Goal: Find specific page/section: Find specific page/section

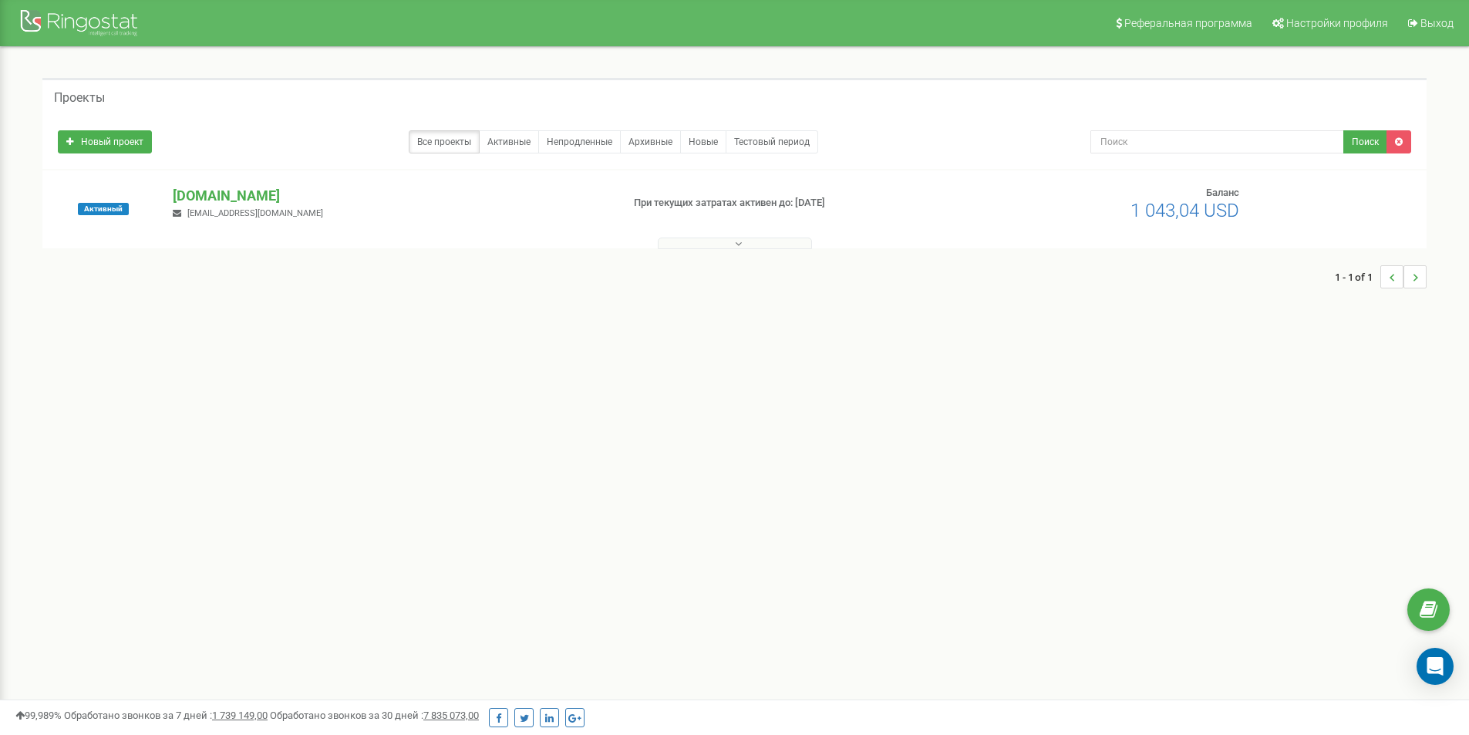
click at [762, 244] on button at bounding box center [735, 244] width 154 height 12
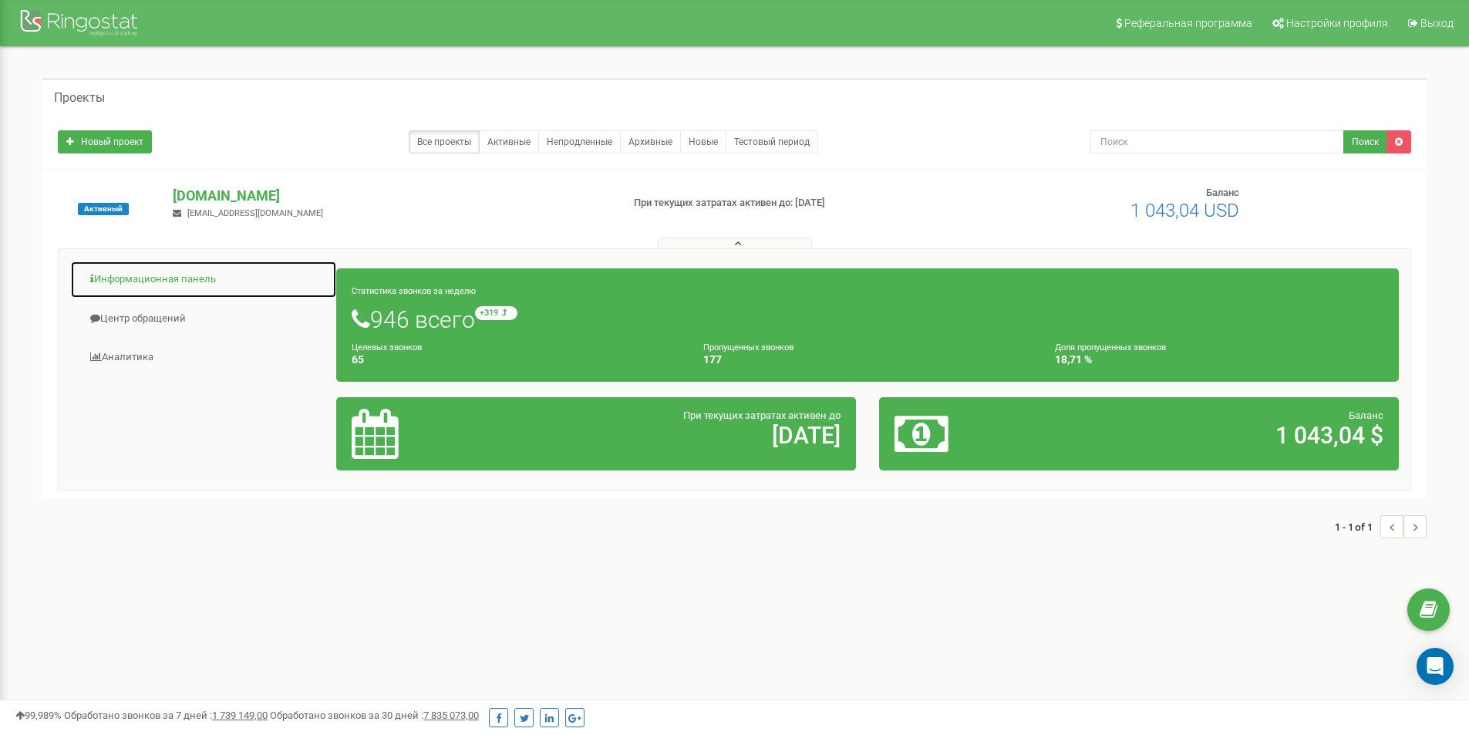
click at [208, 281] on link "Информационная панель" at bounding box center [203, 280] width 267 height 38
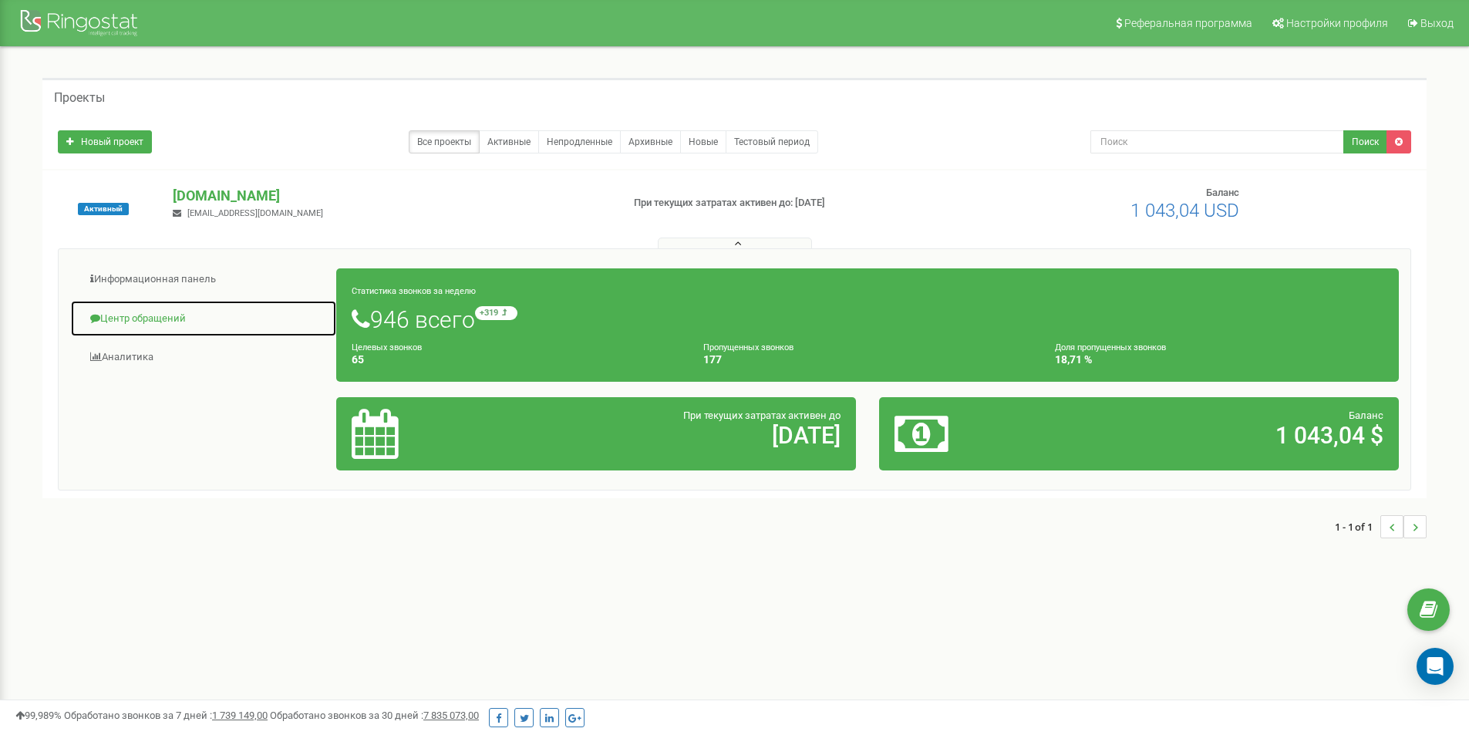
click at [188, 315] on link "Центр обращений" at bounding box center [203, 319] width 267 height 38
click at [179, 312] on link "Центр обращений" at bounding box center [203, 319] width 267 height 38
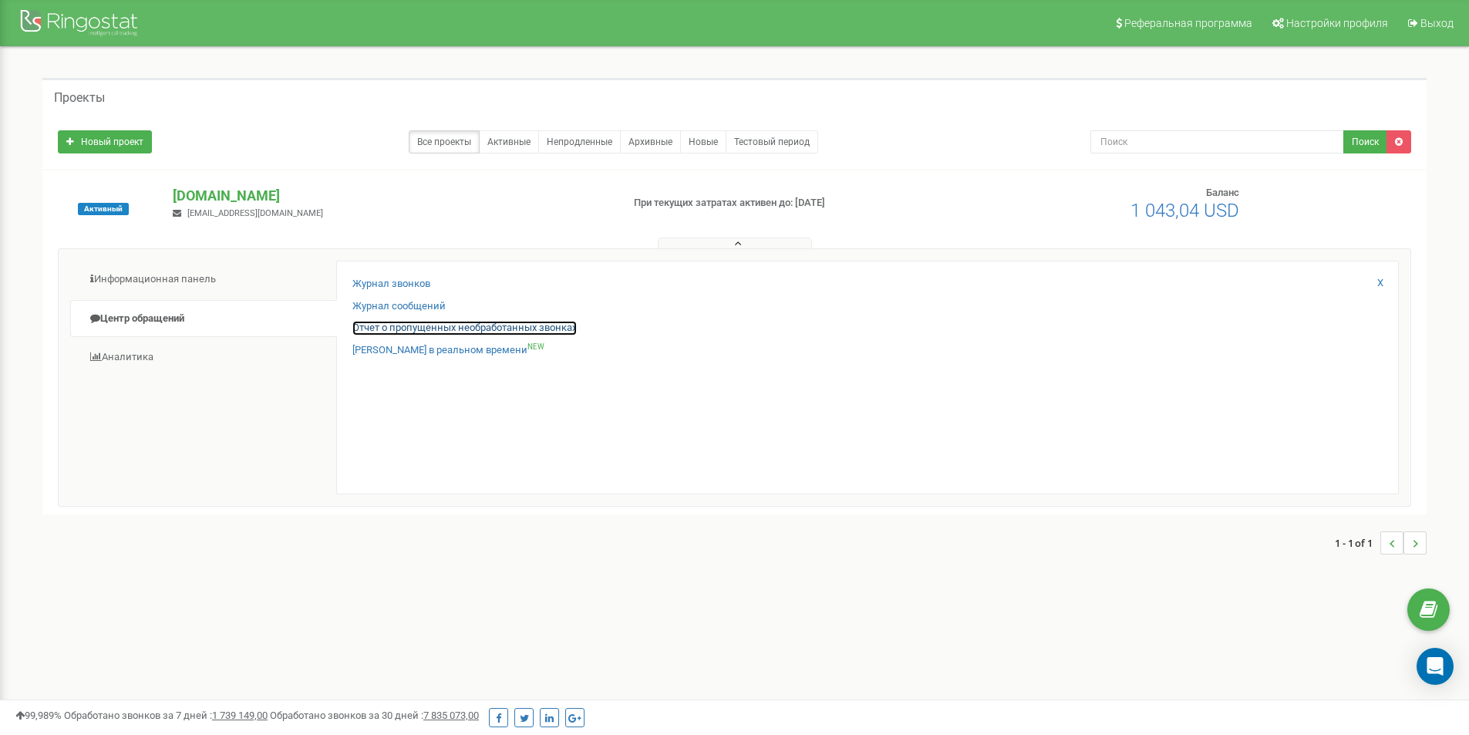
click at [425, 325] on link "Отчет о пропущенных необработанных звонках" at bounding box center [464, 328] width 224 height 15
